Goal: Communication & Community: Answer question/provide support

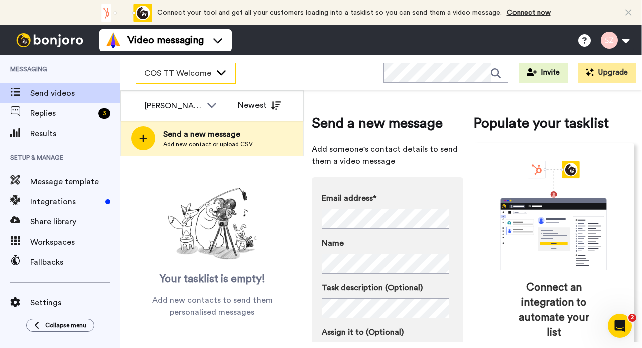
click at [220, 71] on icon at bounding box center [221, 72] width 12 height 10
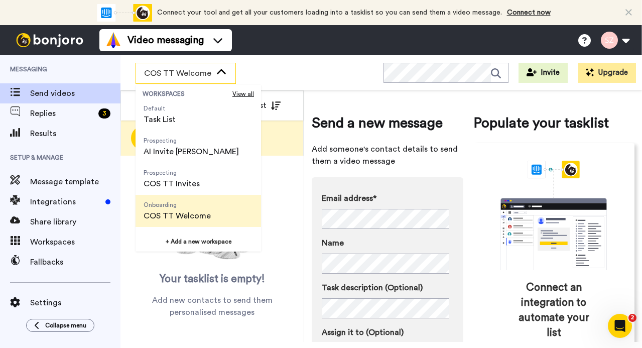
scroll to position [64, 0]
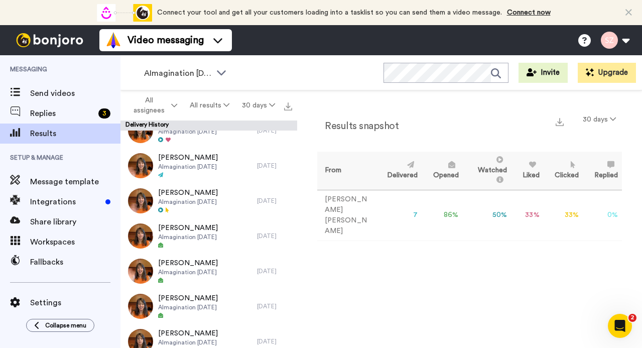
scroll to position [19, 0]
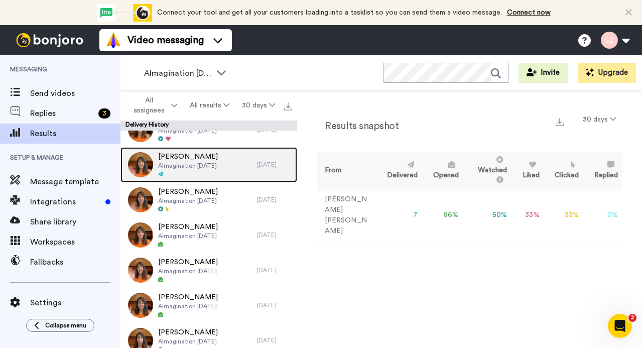
click at [223, 165] on div "[PERSON_NAME] AImagination [DATE]" at bounding box center [188, 164] width 136 height 35
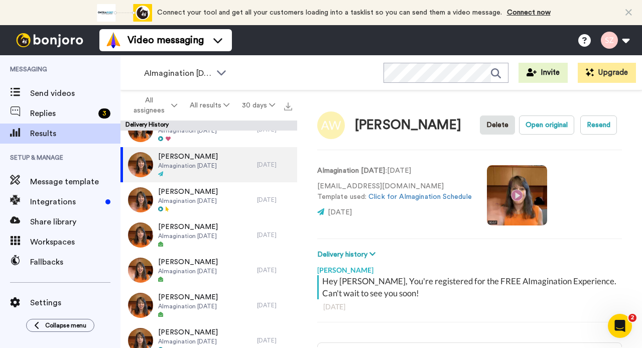
scroll to position [5, 0]
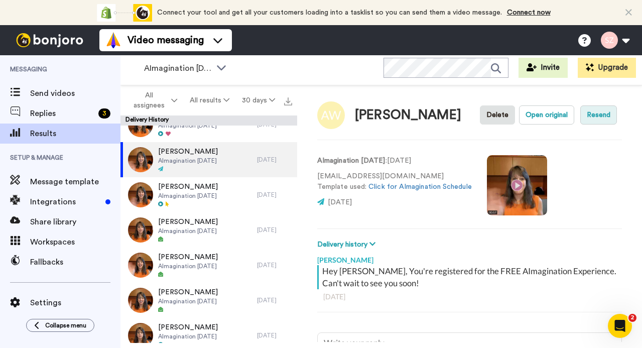
click at [591, 116] on button "Resend" at bounding box center [598, 114] width 37 height 19
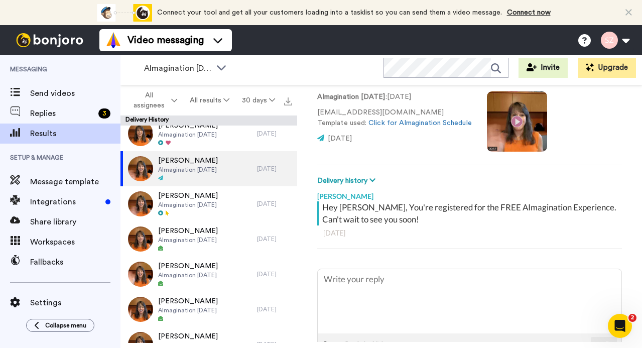
scroll to position [0, 0]
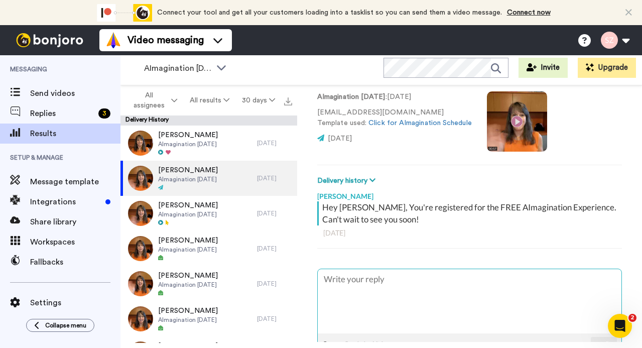
click at [370, 274] on textarea at bounding box center [470, 301] width 304 height 64
type textarea "x"
type textarea "S"
type textarea "x"
type textarea "Se"
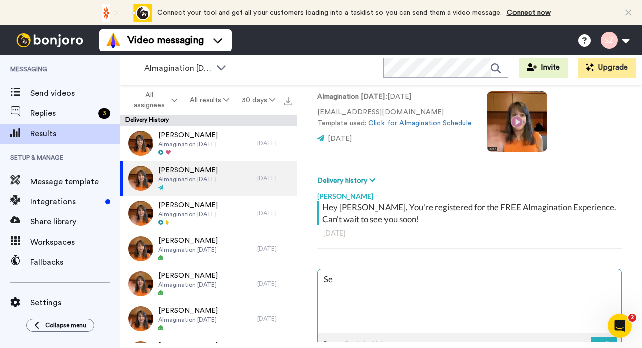
type textarea "x"
type textarea "See"
type textarea "x"
type textarea "See"
type textarea "x"
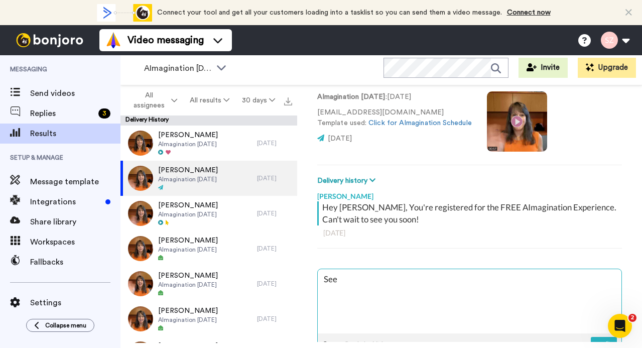
type textarea "See y"
type textarea "x"
type textarea "See yo"
type textarea "x"
type textarea "See you"
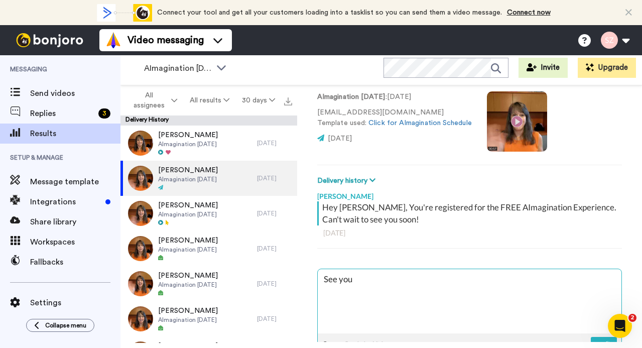
type textarea "x"
type textarea "See you"
type textarea "x"
type textarea "See you S"
type textarea "x"
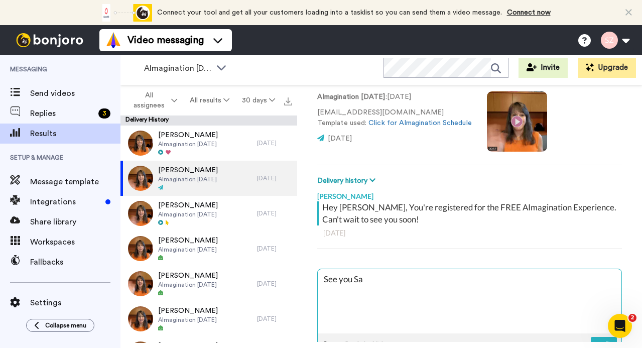
type textarea "See you Sat"
type textarea "x"
type textarea "See you Sat"
type textarea "x"
type textarea "See you Sat"
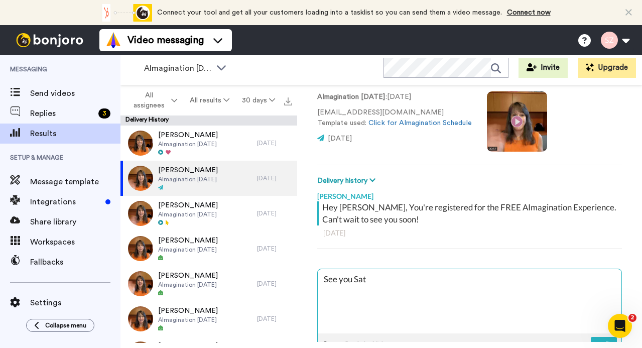
type textarea "x"
type textarea "See you Sat,"
type textarea "x"
type textarea "See you Sat,"
type textarea "x"
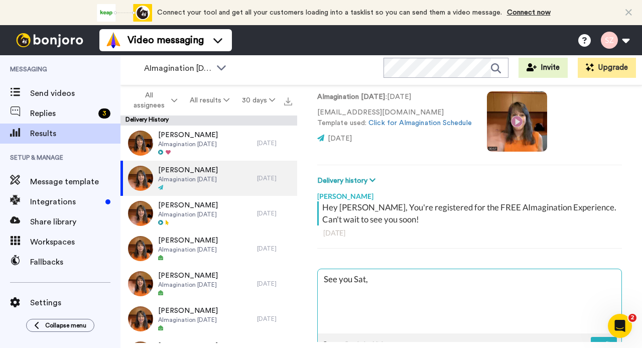
type textarea "See you Sat, A"
type textarea "x"
type textarea "See you Sat, Am"
type textarea "x"
type textarea "See you Sat, Ama"
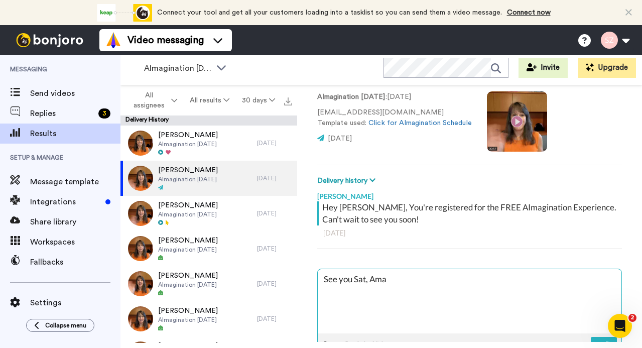
type textarea "x"
type textarea "See you Sat, [PERSON_NAME]"
type textarea "x"
type textarea "See you Sat, Amand"
type textarea "x"
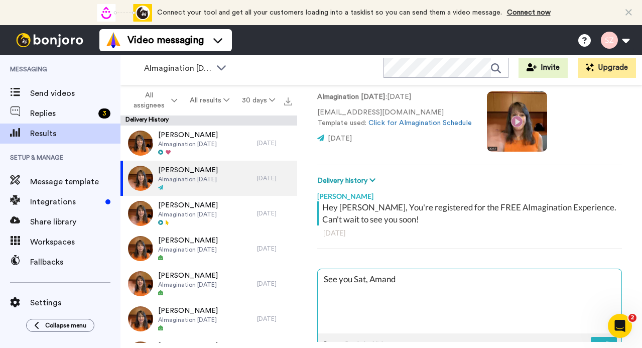
type textarea "See you [PERSON_NAME]"
type textarea "x"
type textarea "See you Sat, [PERSON_NAME]!"
type textarea "x"
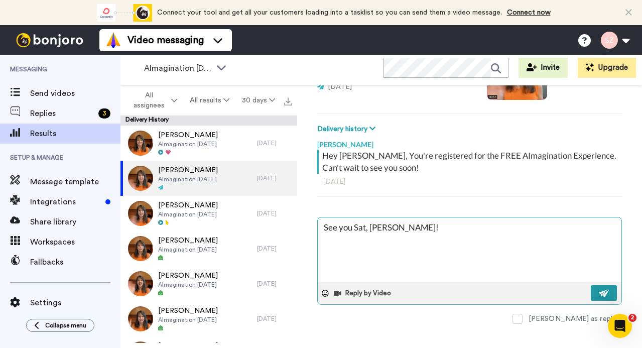
type textarea "See you Sat, [PERSON_NAME]!"
click at [599, 291] on img at bounding box center [604, 293] width 11 height 8
type textarea "x"
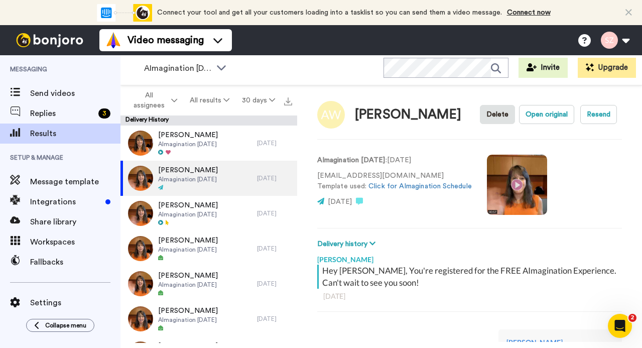
scroll to position [0, 0]
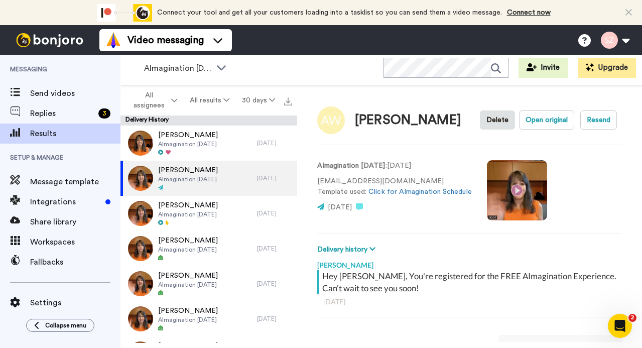
type textarea "x"
